Goal: Transaction & Acquisition: Obtain resource

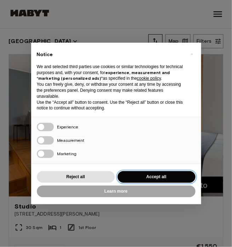
click at [139, 171] on button "Accept all" at bounding box center [156, 177] width 78 height 12
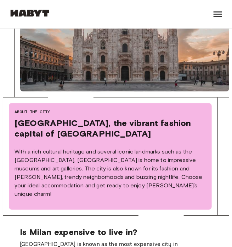
scroll to position [320, 0]
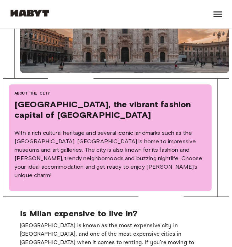
click at [187, 155] on p "With a rich cultural heritage and several iconic landmarks such as the [GEOGRAP…" at bounding box center [109, 154] width 191 height 51
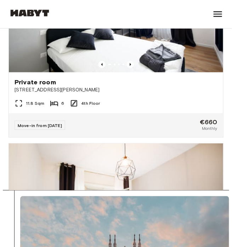
scroll to position [1779, 0]
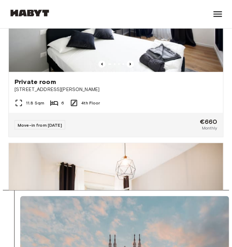
click at [182, 54] on img at bounding box center [116, 1] width 214 height 142
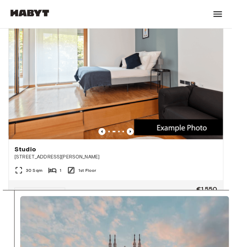
scroll to position [0, 0]
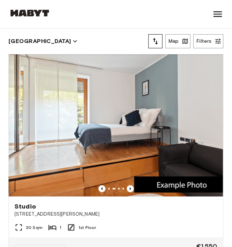
click at [215, 13] on icon at bounding box center [217, 13] width 11 height 11
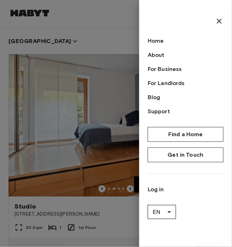
click at [215, 20] on icon at bounding box center [219, 21] width 8 height 8
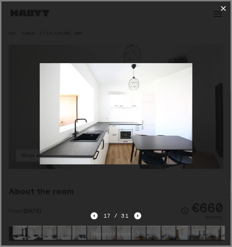
click at [221, 9] on icon "button" at bounding box center [223, 8] width 8 height 8
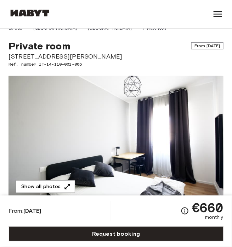
scroll to position [7, 0]
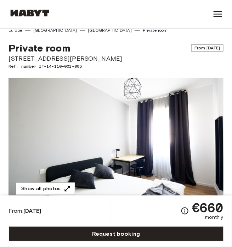
click at [60, 186] on button "Show all photos" at bounding box center [45, 189] width 59 height 13
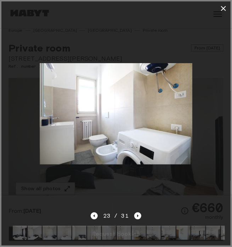
click at [153, 135] on img at bounding box center [116, 113] width 152 height 101
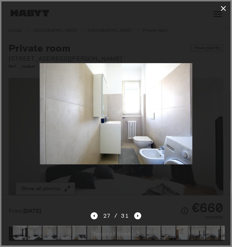
click at [225, 11] on icon "button" at bounding box center [223, 8] width 8 height 8
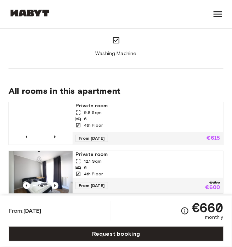
scroll to position [498, 0]
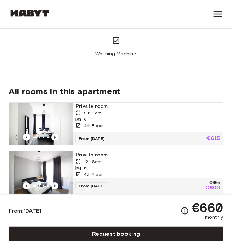
click at [179, 165] on div "6" at bounding box center [147, 168] width 145 height 6
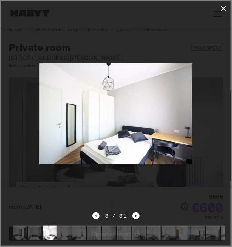
click at [219, 9] on icon "button" at bounding box center [223, 8] width 8 height 8
